Goal: Task Accomplishment & Management: Use online tool/utility

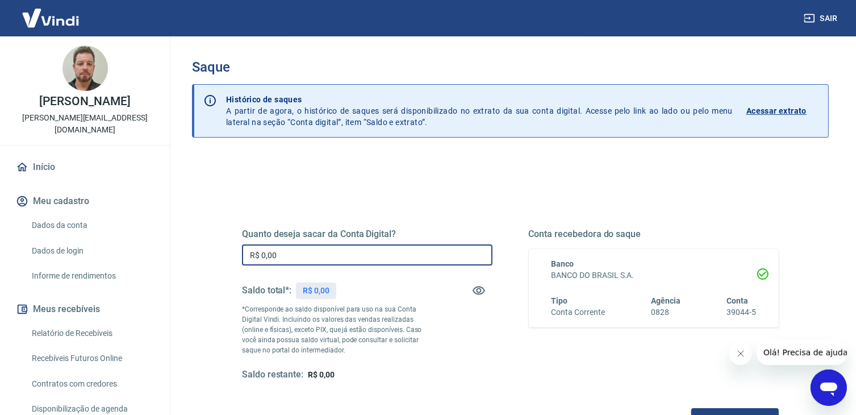
click at [310, 254] on input "R$ 0,00" at bounding box center [367, 254] width 250 height 21
click at [305, 253] on input "R$ 0,00" at bounding box center [367, 254] width 250 height 21
drag, startPoint x: 304, startPoint y: 253, endPoint x: 182, endPoint y: 255, distance: 122.1
click at [181, 256] on div "Saque Histórico de saques A partir de agora, o histórico de saques será disponi…" at bounding box center [510, 257] width 664 height 442
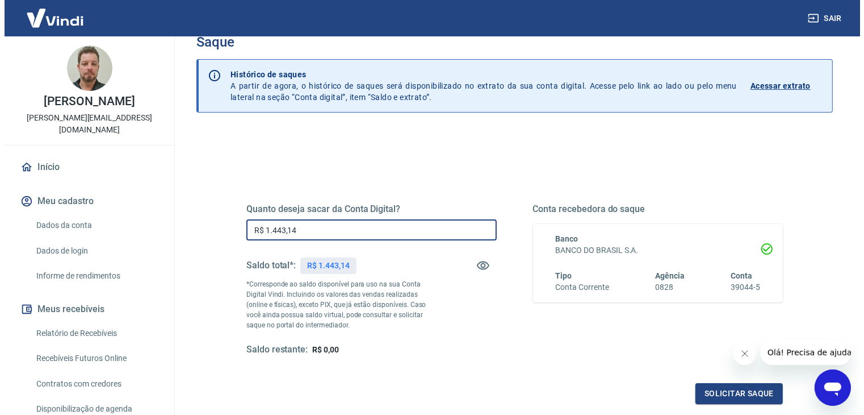
scroll to position [57, 0]
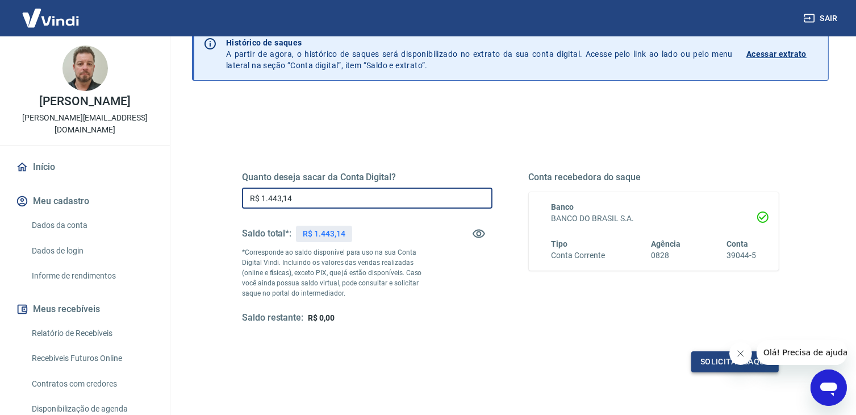
type input "R$ 1.443,14"
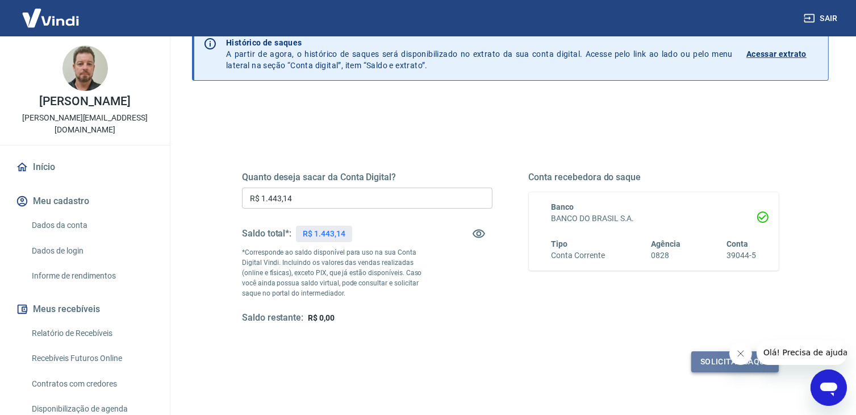
click at [713, 361] on button "Solicitar saque" at bounding box center [734, 361] width 87 height 21
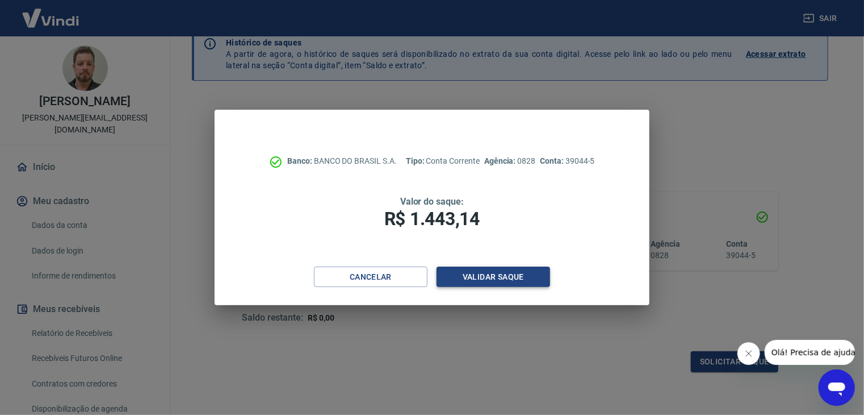
click at [519, 279] on button "Validar saque" at bounding box center [494, 276] width 114 height 21
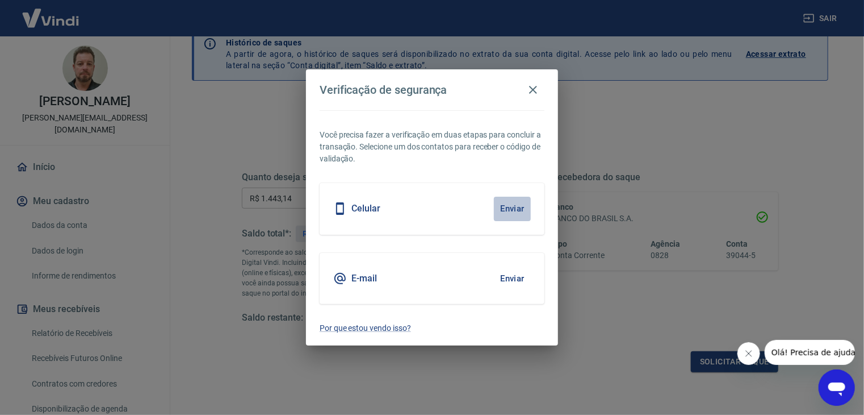
click at [513, 203] on button "Enviar" at bounding box center [512, 209] width 37 height 24
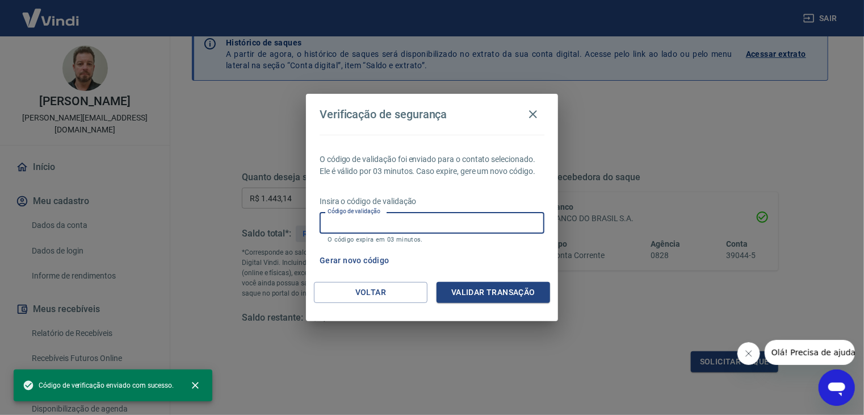
click at [484, 218] on input "Código de validação" at bounding box center [432, 222] width 225 height 21
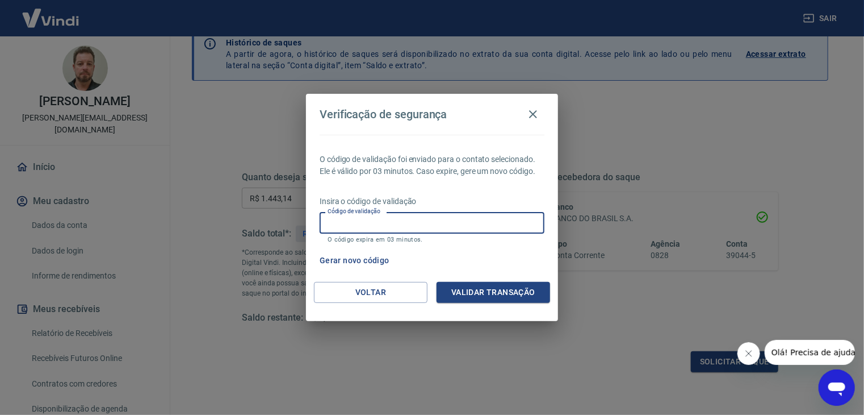
click at [434, 217] on input "Código de validação" at bounding box center [432, 222] width 225 height 21
type input "963488"
click at [491, 291] on button "Validar transação" at bounding box center [494, 292] width 114 height 21
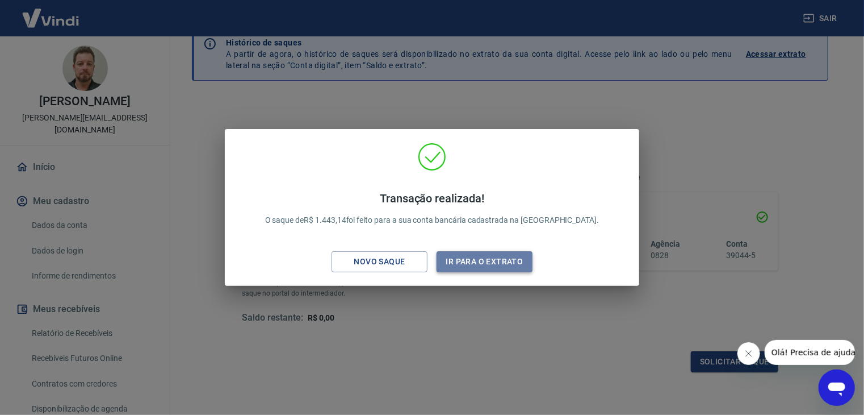
click at [490, 263] on button "Ir para o extrato" at bounding box center [485, 261] width 96 height 21
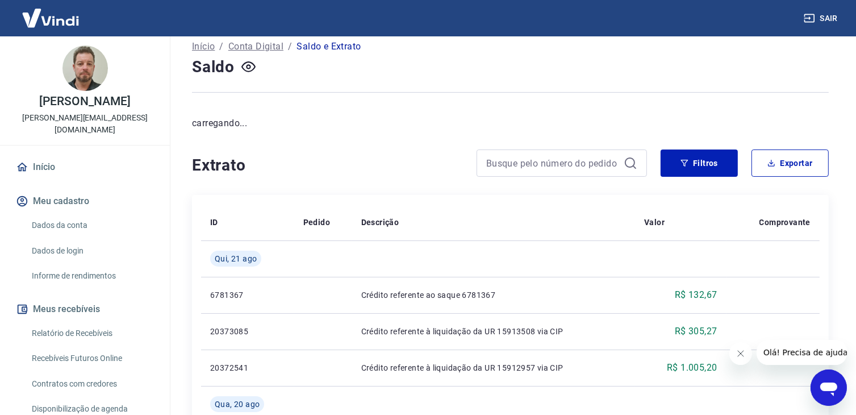
scroll to position [57, 0]
